Goal: Navigation & Orientation: Find specific page/section

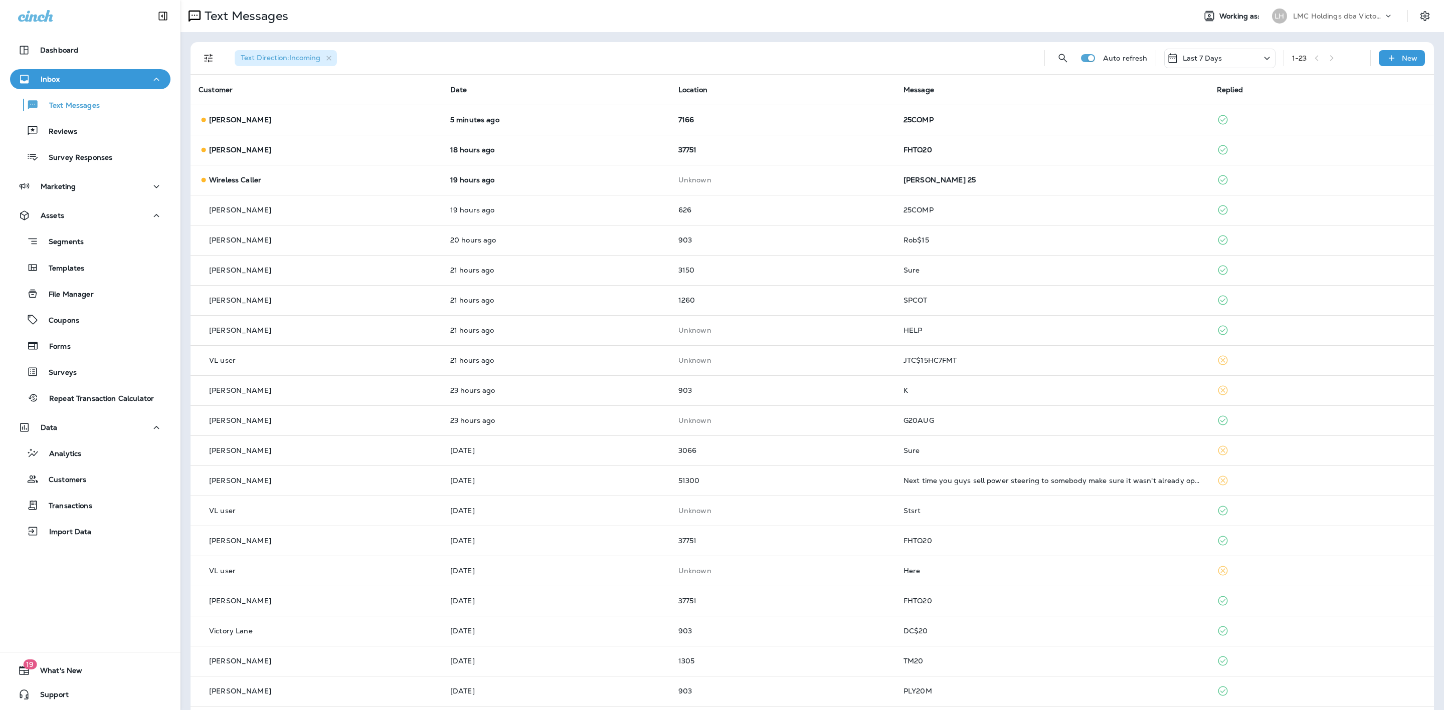
scroll to position [65, 0]
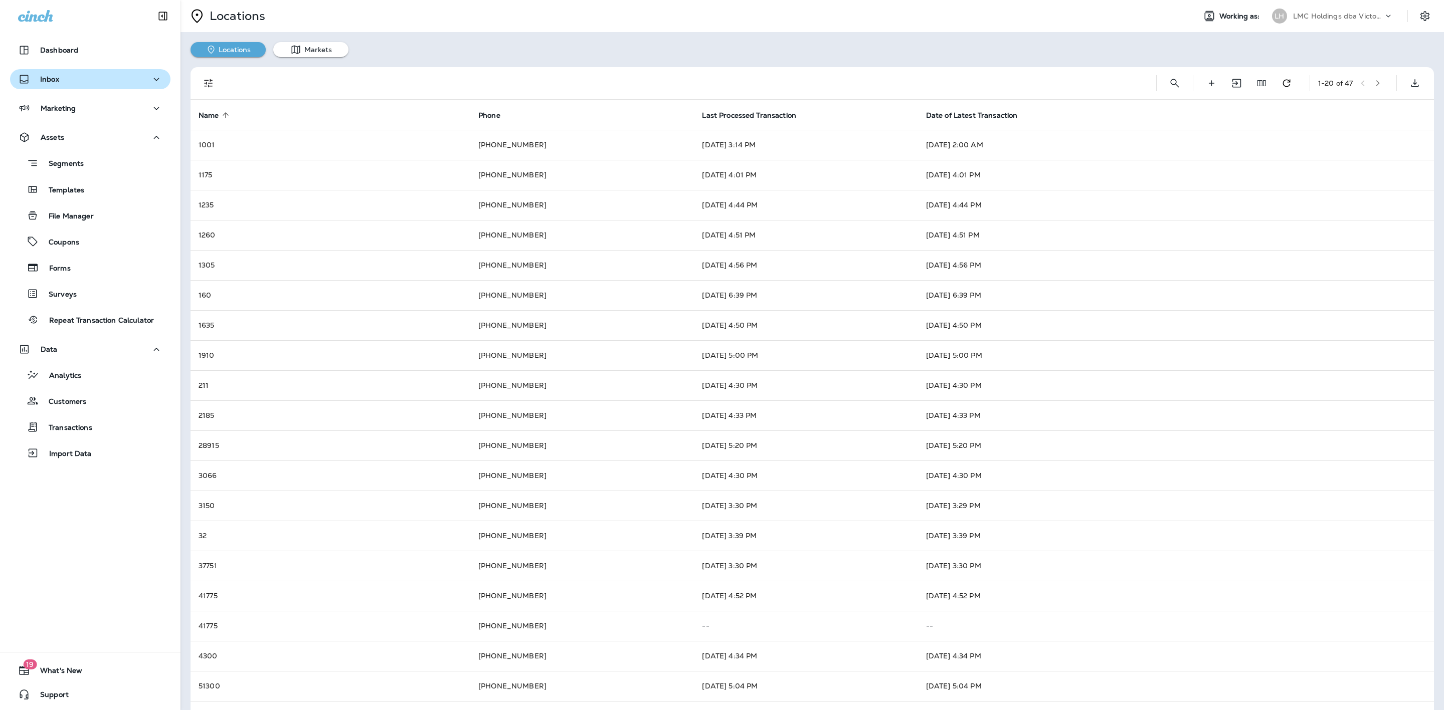
drag, startPoint x: 99, startPoint y: 81, endPoint x: 92, endPoint y: 83, distance: 7.2
click at [101, 83] on div "Inbox" at bounding box center [90, 79] width 144 height 13
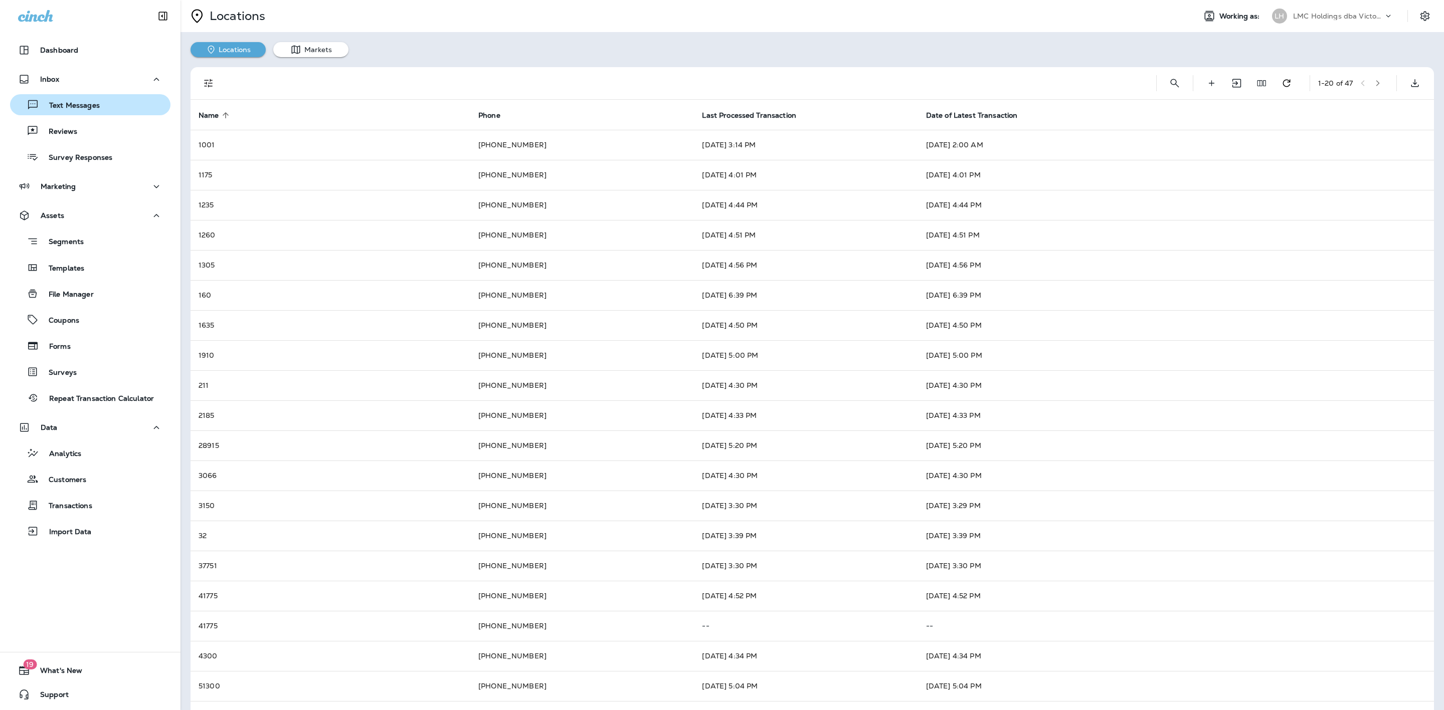
click at [87, 100] on div "Text Messages" at bounding box center [57, 104] width 86 height 15
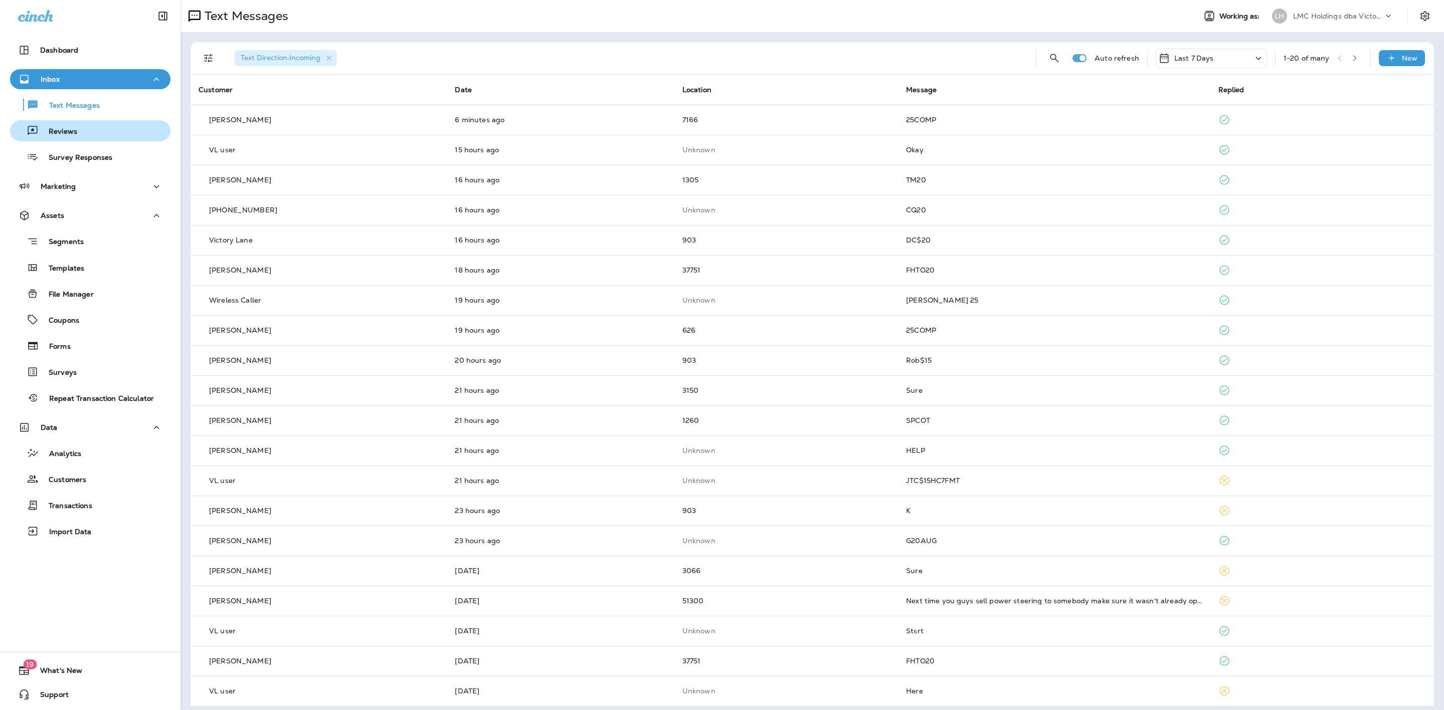
click at [89, 134] on div "Reviews" at bounding box center [90, 130] width 152 height 15
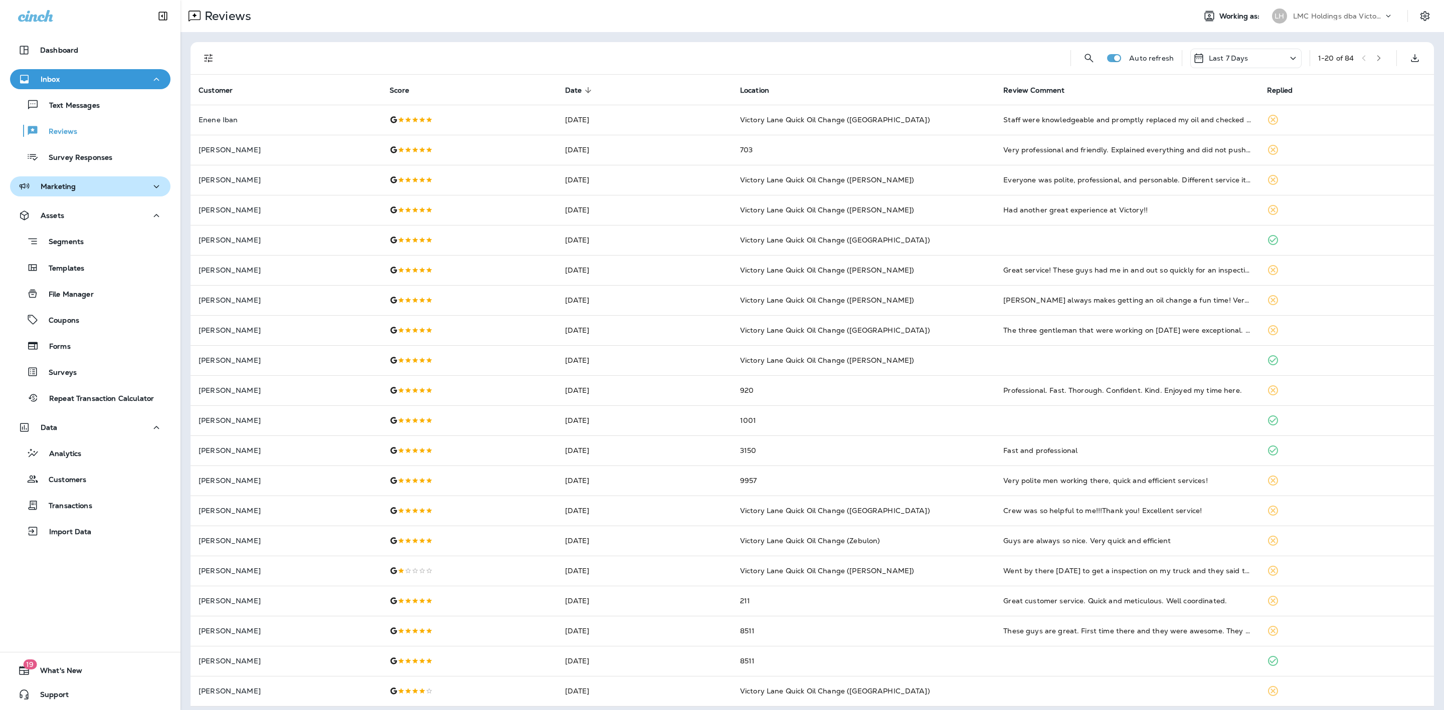
click at [113, 193] on button "Marketing" at bounding box center [90, 186] width 160 height 20
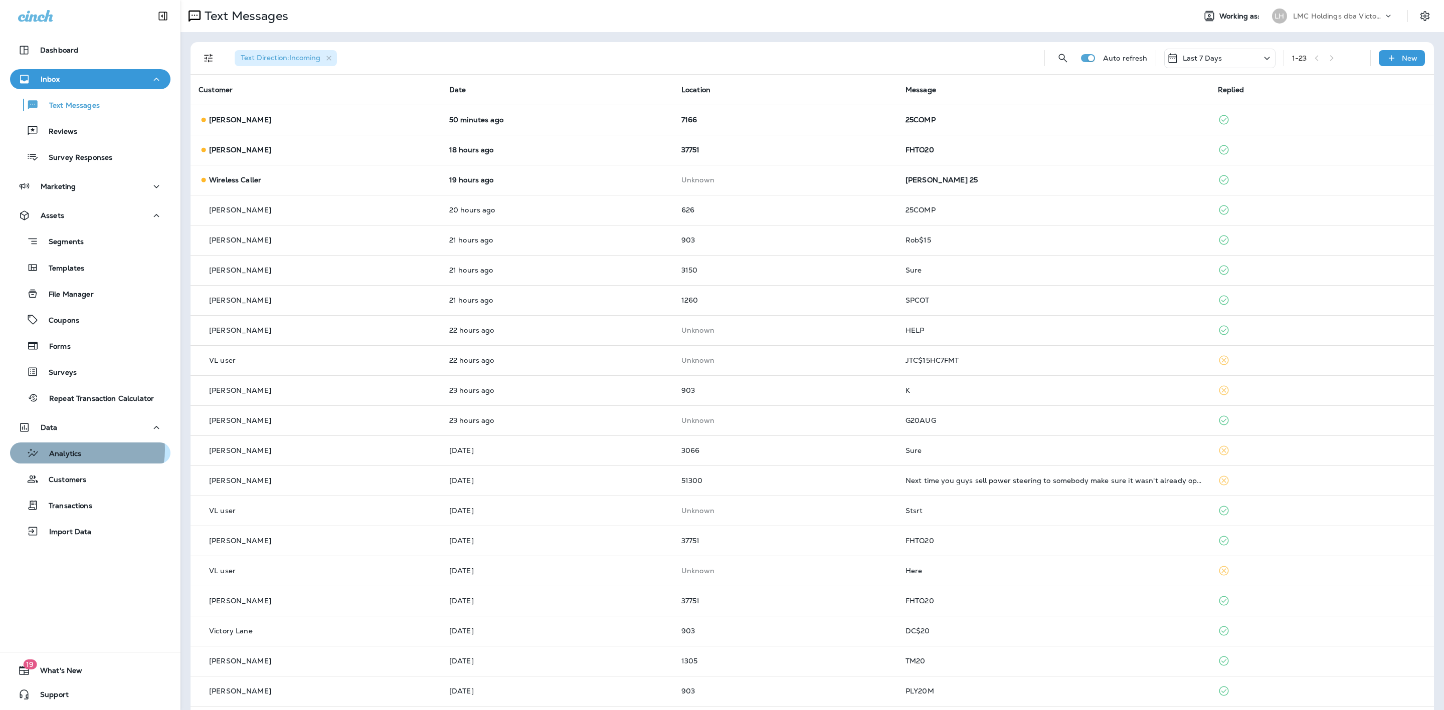
click at [83, 450] on div "Analytics" at bounding box center [90, 453] width 152 height 15
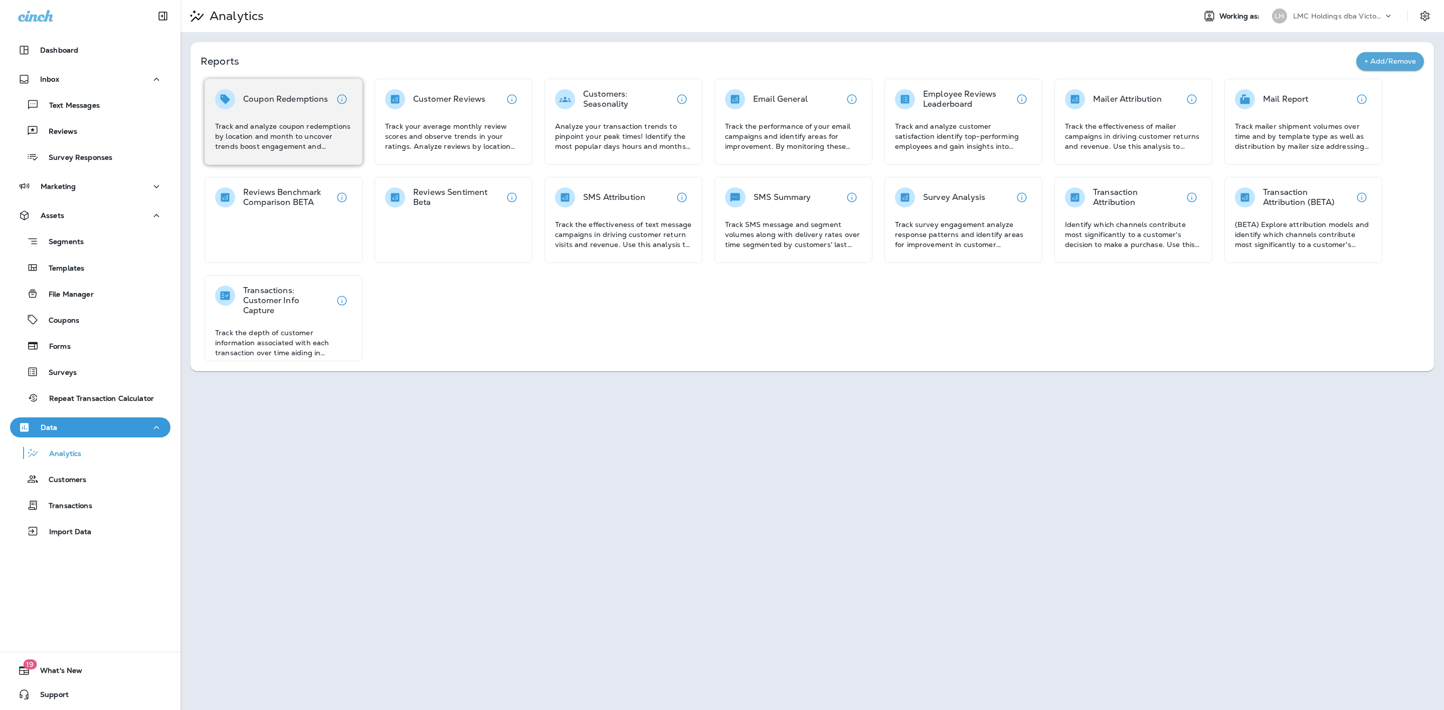
click at [316, 113] on div "Coupon Redemptions Track and analyze coupon redemptions by location and month t…" at bounding box center [283, 120] width 137 height 62
